Goal: Find specific page/section: Find specific page/section

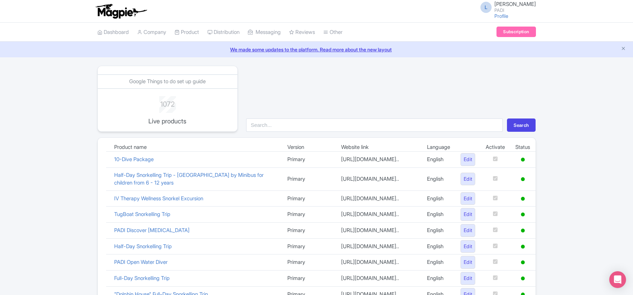
scroll to position [489, 0]
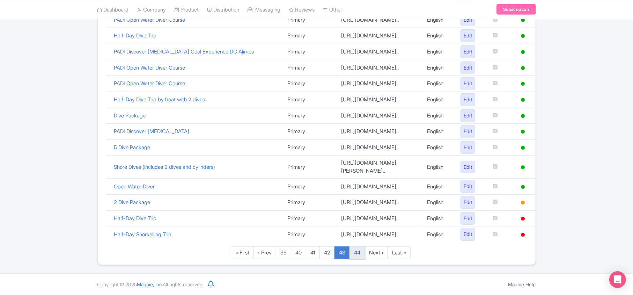
click at [359, 255] on link "44" at bounding box center [356, 252] width 15 height 13
